Goal: Book appointment/travel/reservation

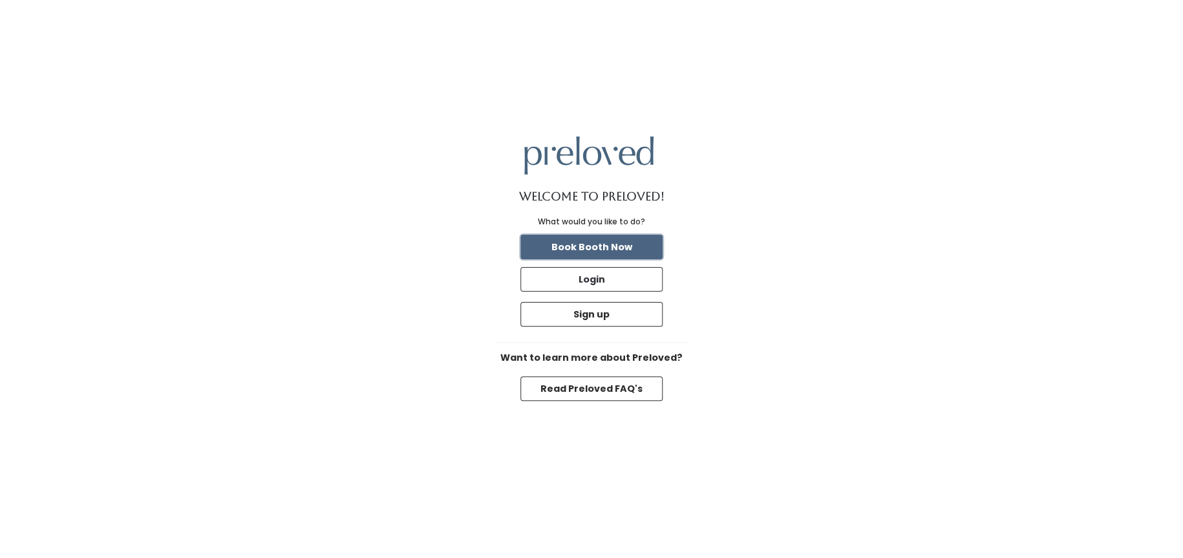
click at [619, 248] on button "Book Booth Now" at bounding box center [592, 247] width 142 height 25
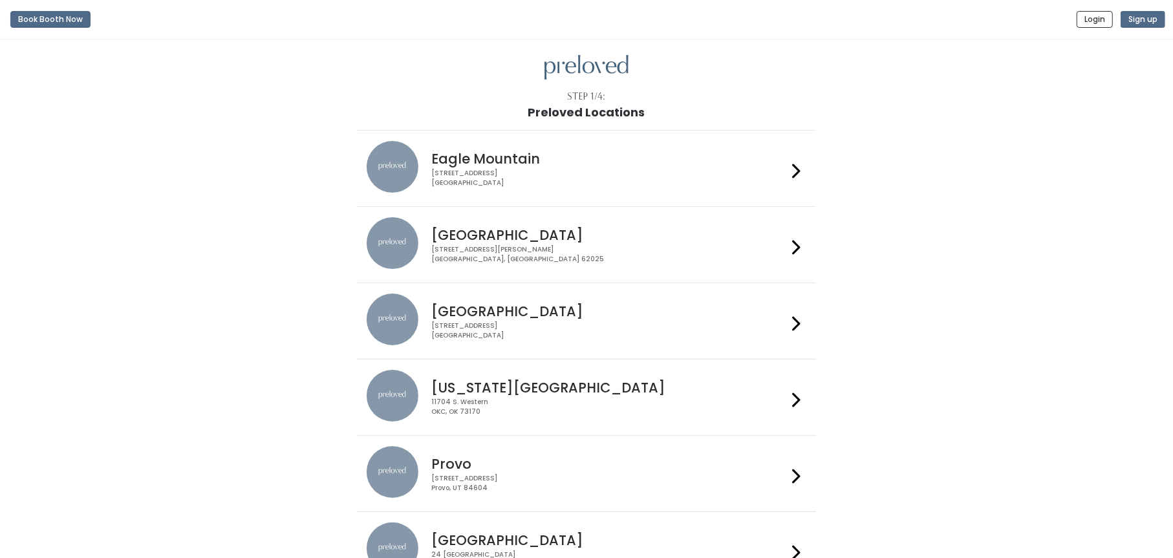
click at [480, 231] on h4 "Edwardsville" at bounding box center [609, 235] width 356 height 15
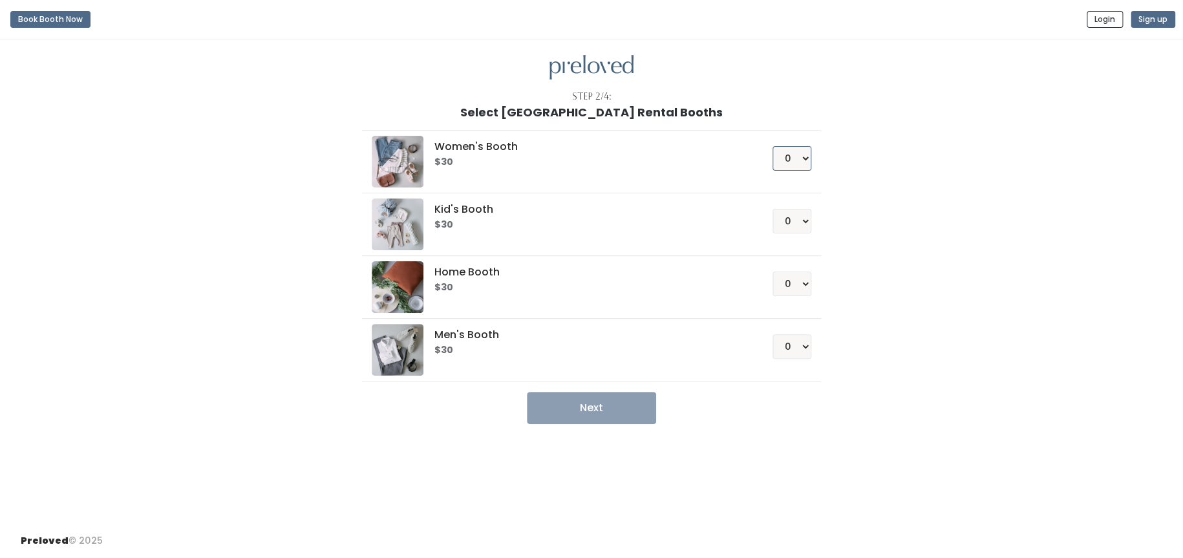
click at [802, 156] on select "0 1 2 3 4" at bounding box center [792, 158] width 39 height 25
click at [479, 148] on h5 "Women's Booth" at bounding box center [587, 147] width 307 height 12
click at [389, 164] on img at bounding box center [398, 162] width 52 height 52
click at [388, 164] on img at bounding box center [398, 162] width 52 height 52
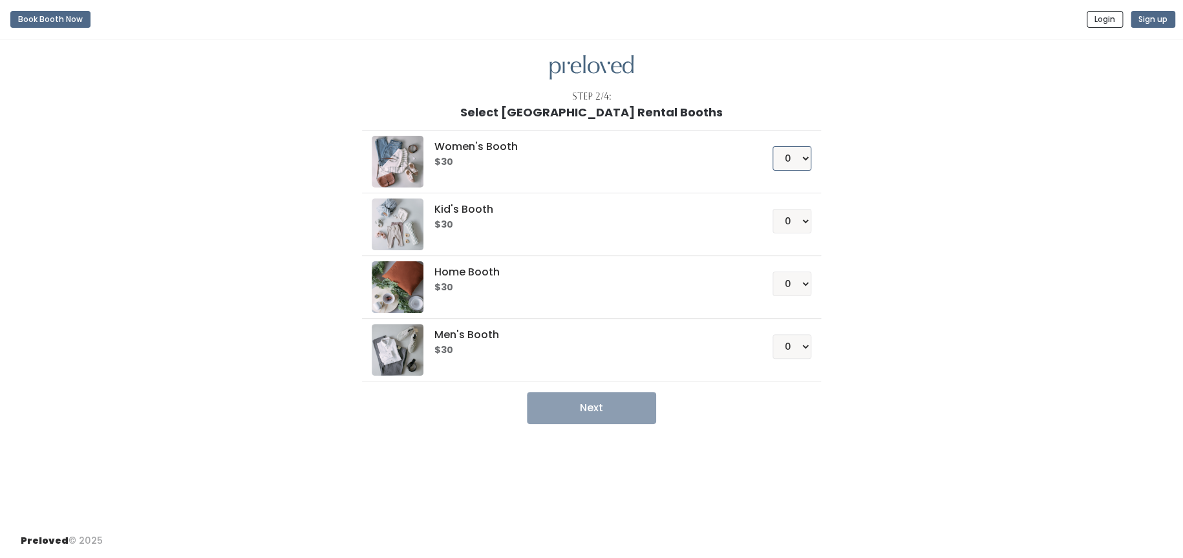
click at [804, 157] on select "0 1 2 3 4" at bounding box center [792, 158] width 39 height 25
select select "1"
click at [773, 146] on select "0 1 2 3 4" at bounding box center [792, 158] width 39 height 25
click at [583, 409] on button "Next" at bounding box center [591, 408] width 129 height 32
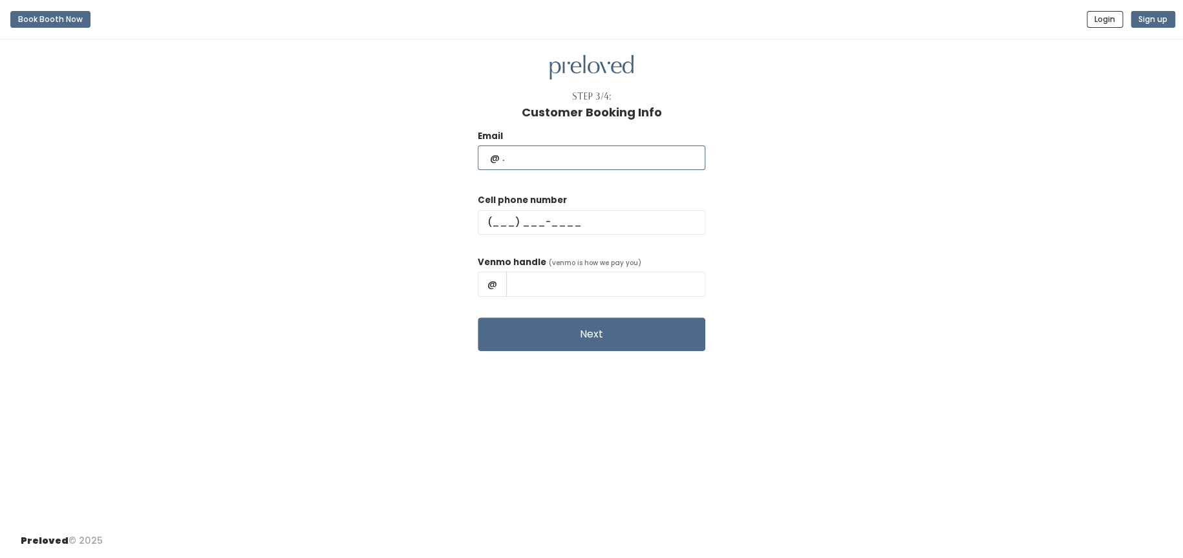
click at [520, 160] on input "text" at bounding box center [592, 157] width 228 height 25
type input "[EMAIL_ADDRESS][DOMAIN_NAME]"
type input "[PHONE_NUMBER]"
type input "Julie Ostendorf"
click at [598, 275] on input "Julie Ostendorf" at bounding box center [605, 284] width 199 height 25
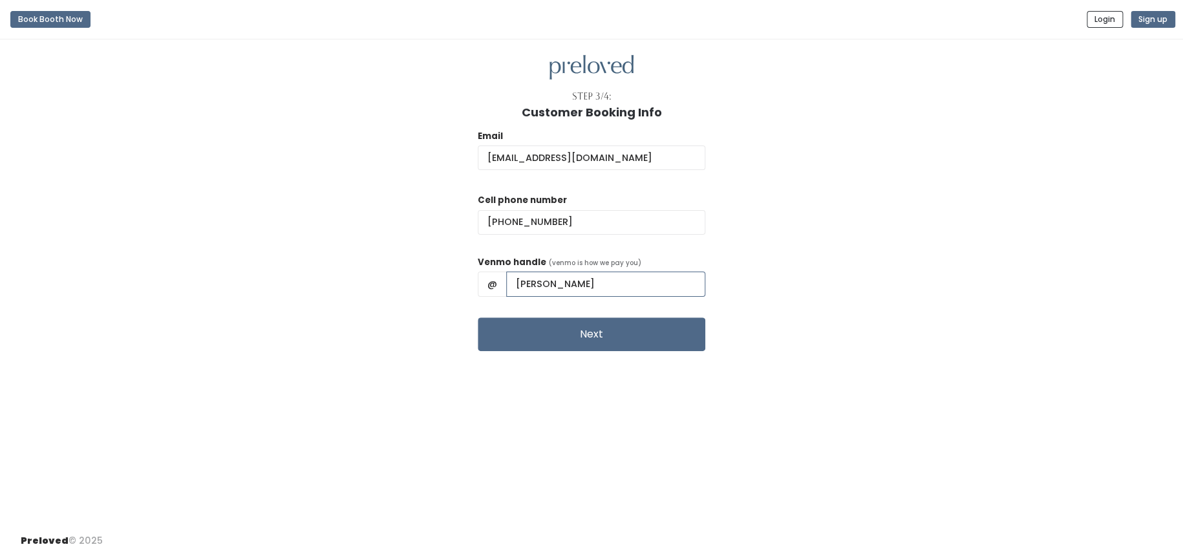
drag, startPoint x: 625, startPoint y: 276, endPoint x: 544, endPoint y: 296, distance: 83.1
click at [544, 296] on input "Julie Ostendorf" at bounding box center [605, 284] width 199 height 25
type input "julie-ostendorf-5"
click at [575, 336] on button "Next" at bounding box center [592, 335] width 228 height 34
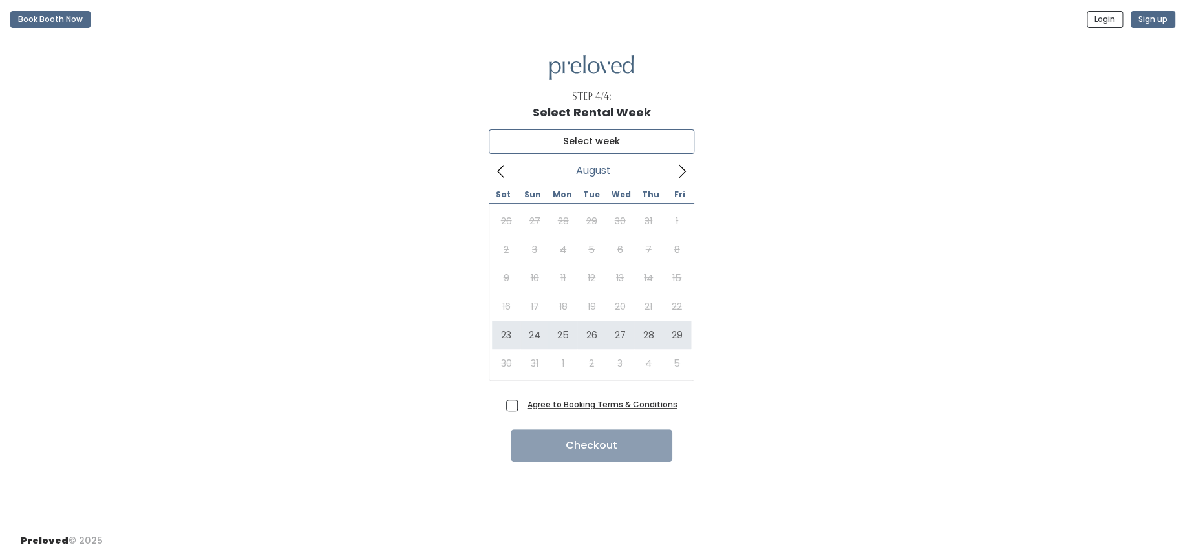
type input "[DATE] to [DATE]"
